Goal: Transaction & Acquisition: Purchase product/service

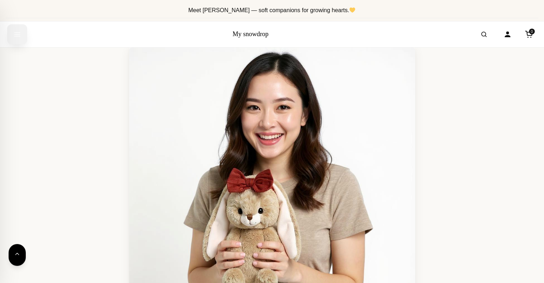
click at [19, 33] on icon "Open menu" at bounding box center [17, 35] width 5 height 4
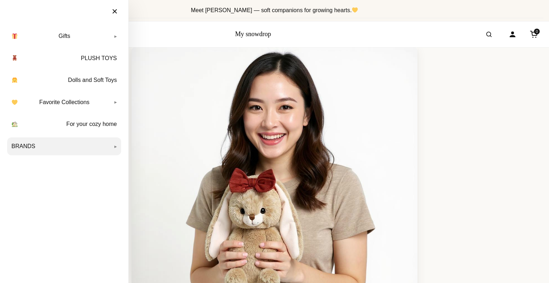
click at [19, 145] on link "BRANDS" at bounding box center [64, 146] width 114 height 18
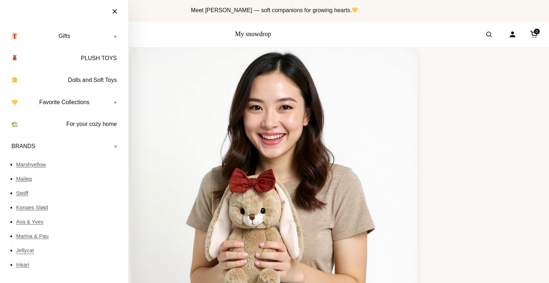
click at [22, 250] on link "Jellycat" at bounding box center [68, 250] width 105 height 14
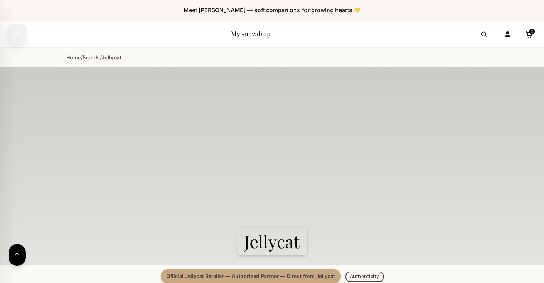
click at [17, 33] on icon "Open menu" at bounding box center [17, 35] width 5 height 4
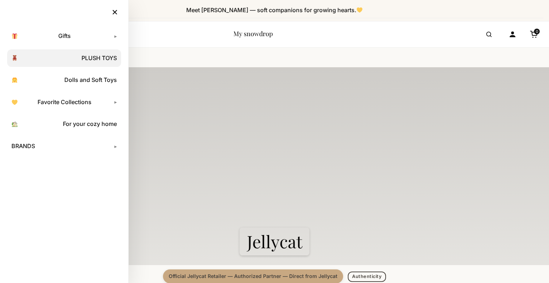
click at [89, 58] on link "PLUSH TOYS" at bounding box center [64, 58] width 114 height 18
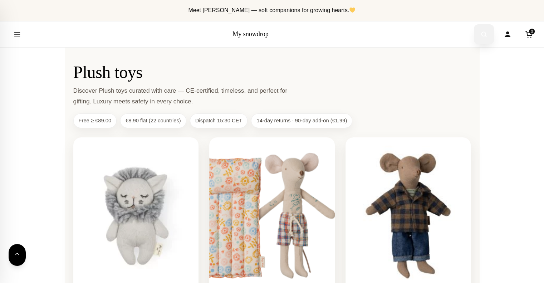
click at [484, 34] on icon "Open search" at bounding box center [483, 34] width 7 height 13
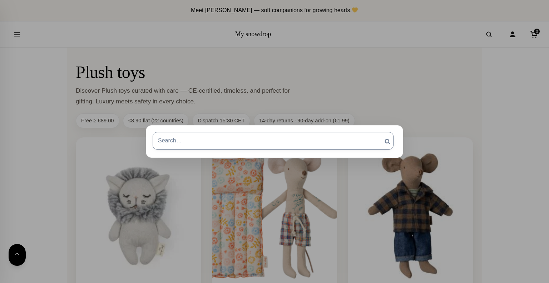
click at [220, 147] on input "Search for:" at bounding box center [273, 140] width 241 height 17
type input "jellycat"
click at [379, 132] on input "Search" at bounding box center [388, 141] width 18 height 19
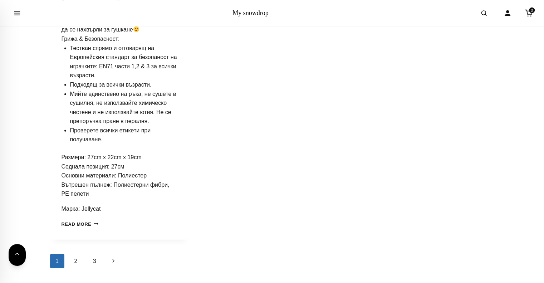
scroll to position [1895, 0]
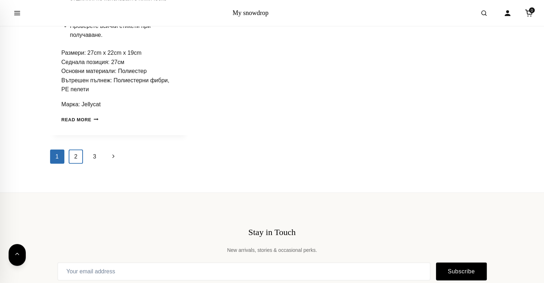
click at [74, 149] on link "2" at bounding box center [76, 156] width 14 height 14
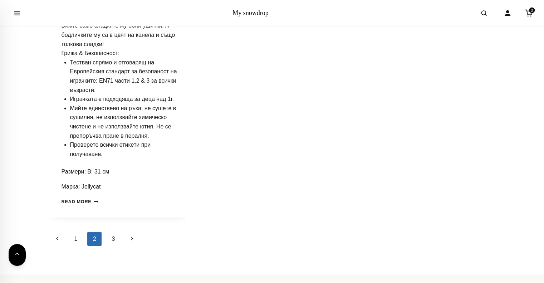
scroll to position [1895, 0]
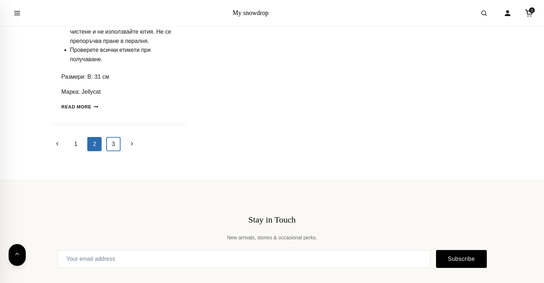
click at [113, 137] on link "3" at bounding box center [113, 144] width 14 height 14
